Goal: Information Seeking & Learning: Learn about a topic

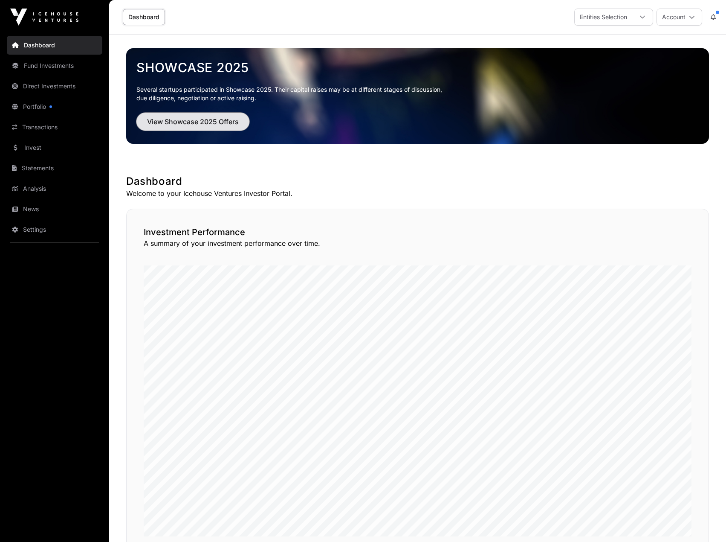
click at [169, 120] on span "View Showcase 2025 Offers" at bounding box center [193, 121] width 92 height 10
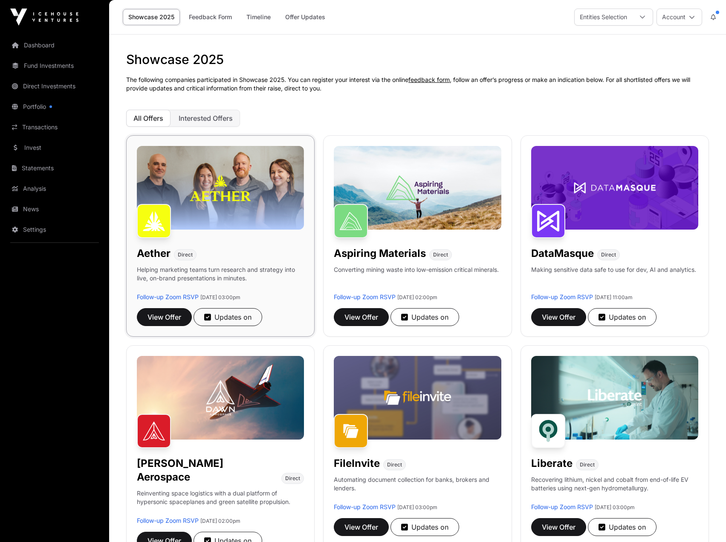
click at [210, 195] on img at bounding box center [220, 188] width 167 height 84
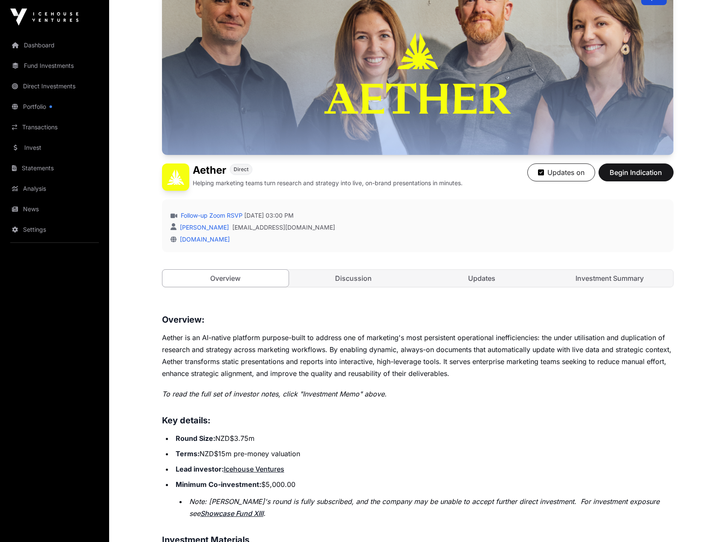
scroll to position [85, 0]
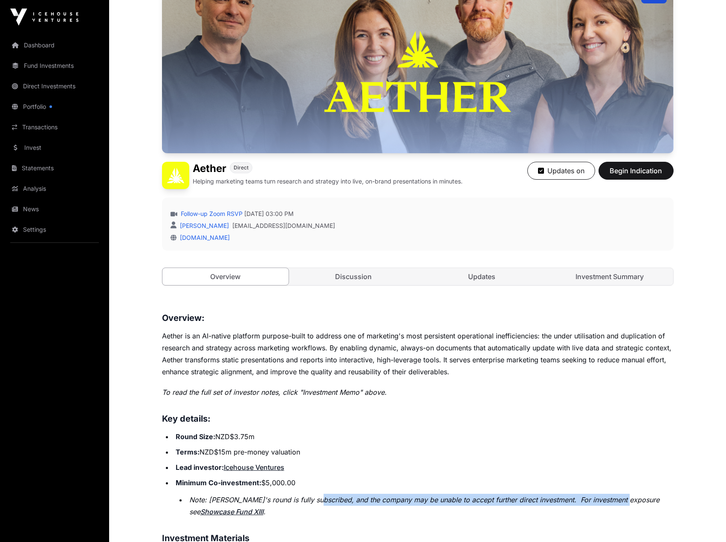
drag, startPoint x: 375, startPoint y: 490, endPoint x: 313, endPoint y: 505, distance: 64.2
click at [621, 498] on li "Note: [PERSON_NAME]'s round is fully subscribed, and the company may be unable …" at bounding box center [430, 505] width 487 height 24
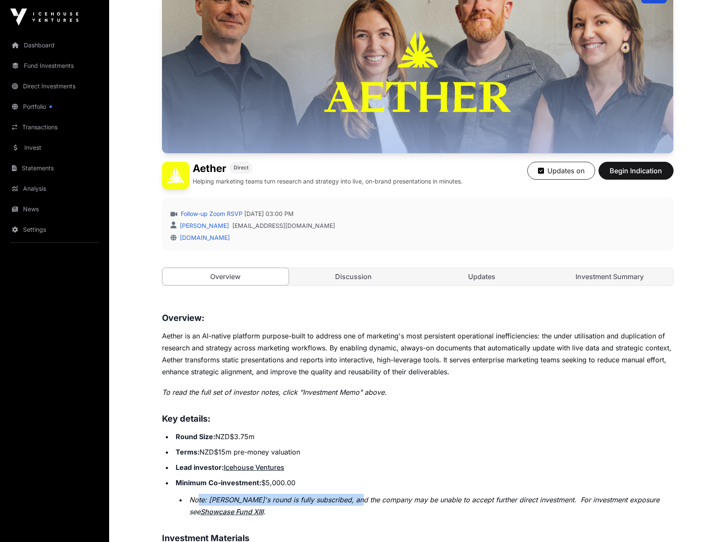
drag, startPoint x: 199, startPoint y: 498, endPoint x: 350, endPoint y: 501, distance: 151.0
click at [350, 501] on em "Note: [PERSON_NAME]'s round is fully subscribed, and the company may be unable …" at bounding box center [424, 505] width 470 height 20
click at [351, 500] on em "Note: [PERSON_NAME]'s round is fully subscribed, and the company may be unable …" at bounding box center [424, 505] width 470 height 20
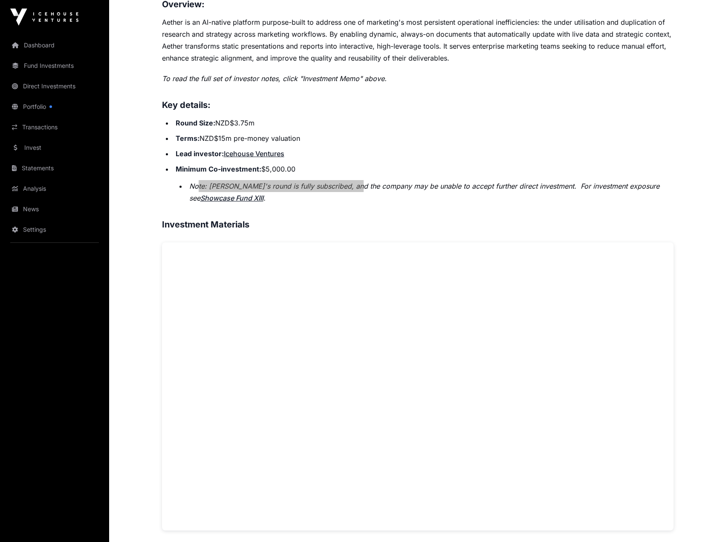
scroll to position [256, 0]
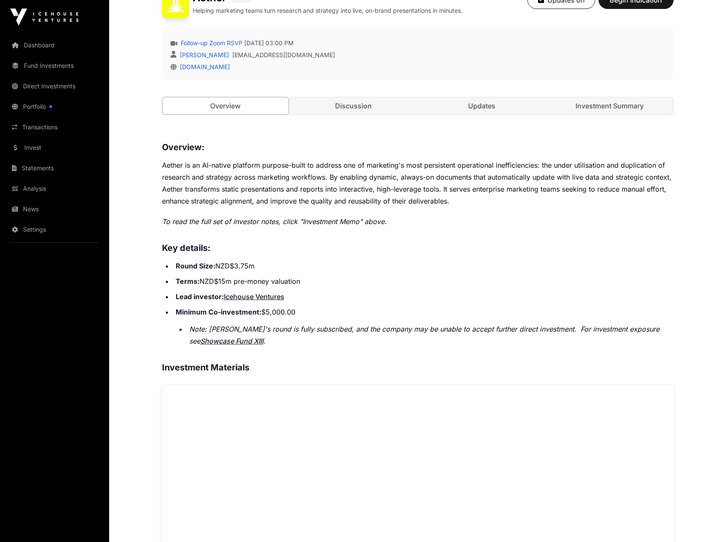
click at [185, 172] on p "Aether is an AI-native platform purpose-built to address one of marketing's mos…" at bounding box center [418, 183] width 512 height 48
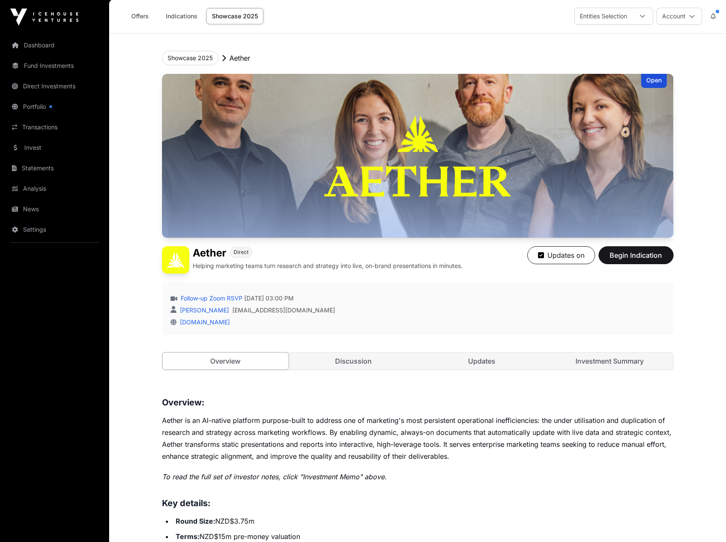
scroll to position [0, 0]
